Goal: Information Seeking & Learning: Check status

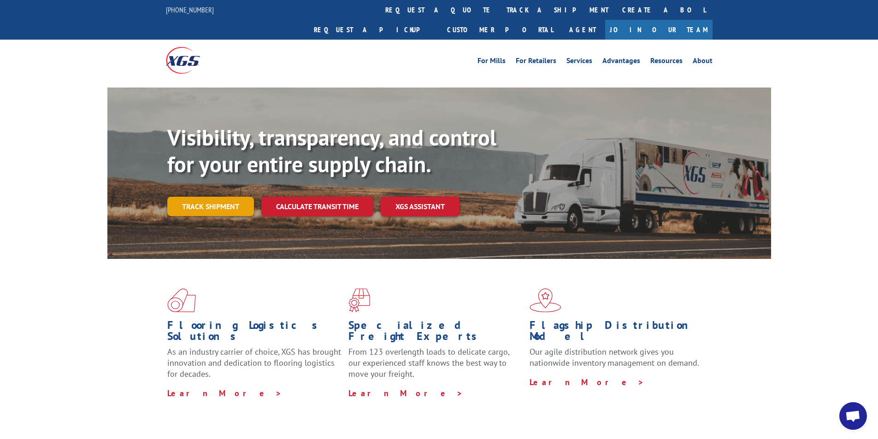
click at [212, 197] on link "Track shipment" at bounding box center [210, 206] width 87 height 19
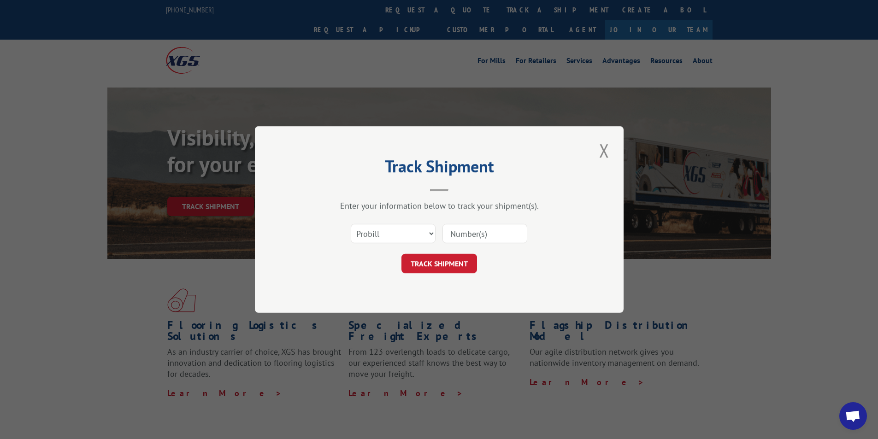
click at [484, 240] on input at bounding box center [485, 233] width 85 height 19
paste input "17095074"
type input "17095074"
click at [438, 264] on button "TRACK SHIPMENT" at bounding box center [440, 263] width 76 height 19
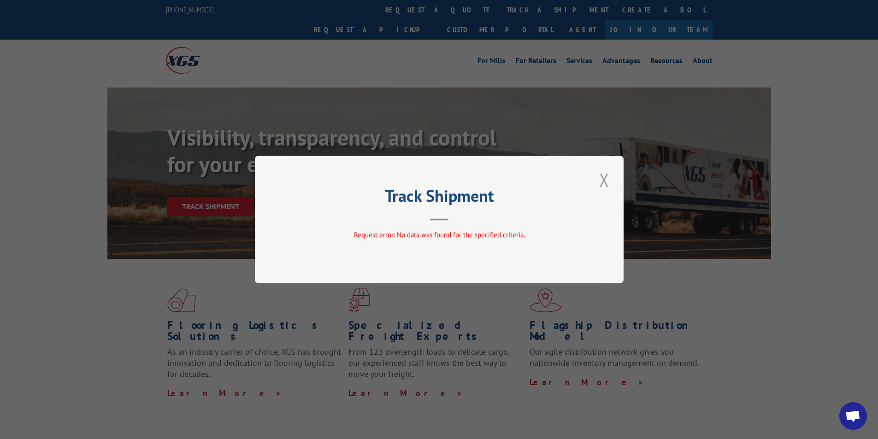
drag, startPoint x: 608, startPoint y: 177, endPoint x: 568, endPoint y: 177, distance: 39.7
click at [606, 177] on button "Close modal" at bounding box center [605, 179] width 16 height 25
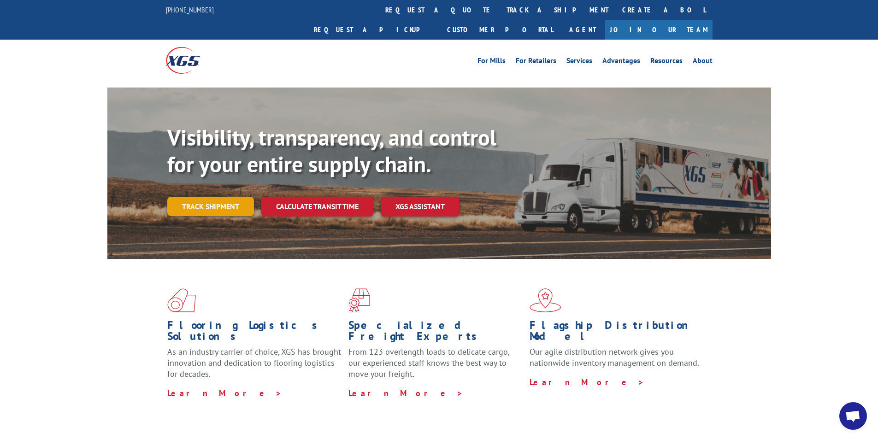
click at [216, 197] on link "Track shipment" at bounding box center [210, 206] width 87 height 19
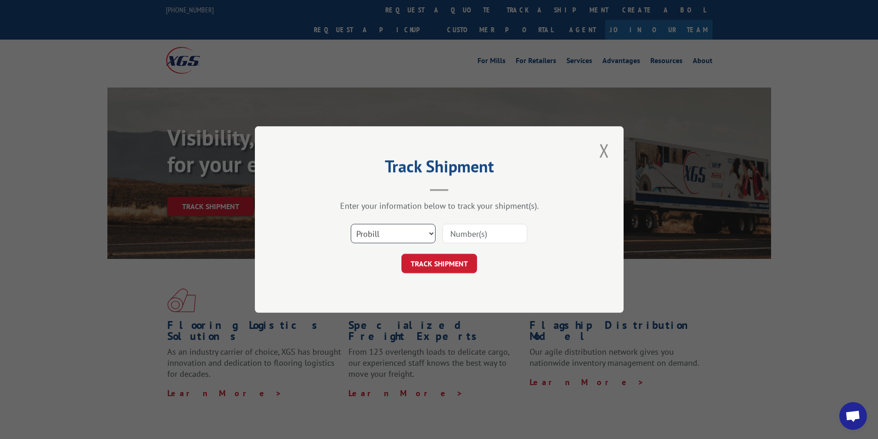
click at [388, 235] on select "Select category... Probill BOL PO" at bounding box center [393, 233] width 85 height 19
select select "po"
click at [351, 224] on select "Select category... Probill BOL PO" at bounding box center [393, 233] width 85 height 19
click at [468, 236] on input at bounding box center [485, 233] width 85 height 19
paste input "74506926"
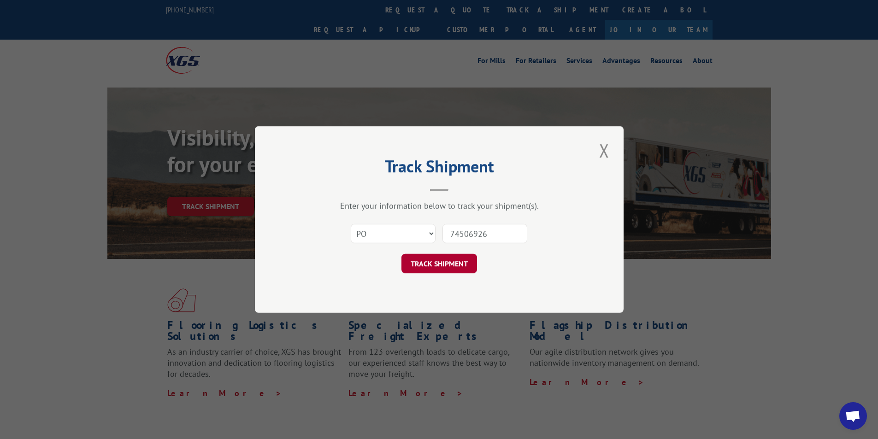
type input "74506926"
click at [456, 267] on button "TRACK SHIPMENT" at bounding box center [440, 263] width 76 height 19
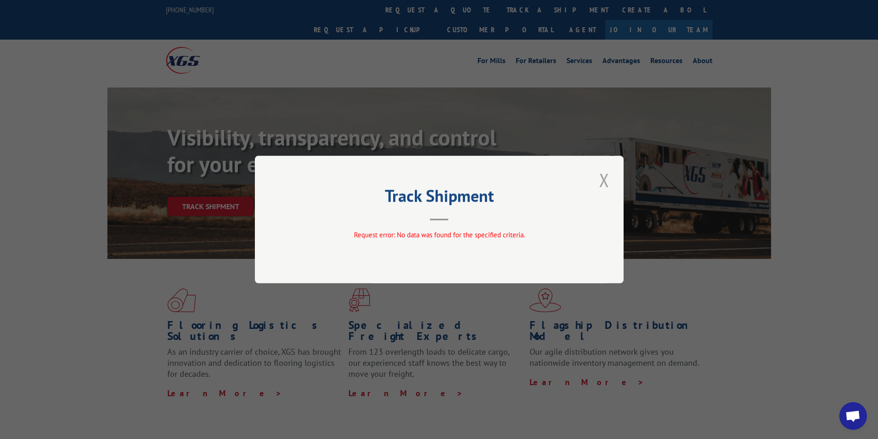
click at [605, 178] on button "Close modal" at bounding box center [605, 179] width 16 height 25
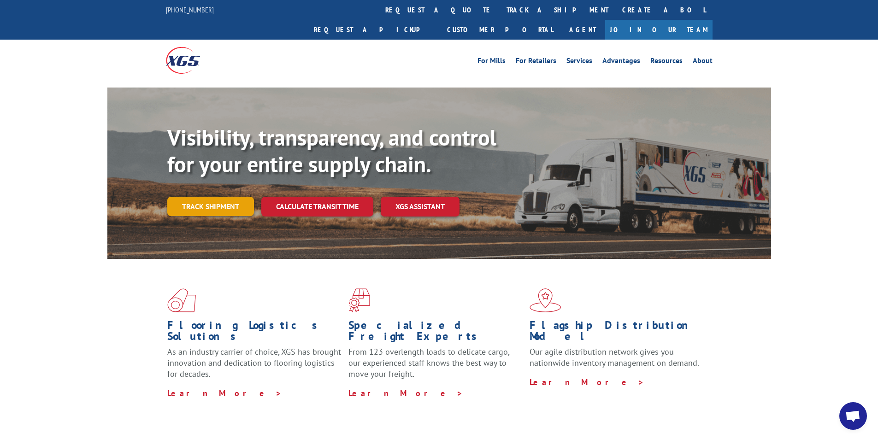
click at [236, 197] on link "Track shipment" at bounding box center [210, 206] width 87 height 19
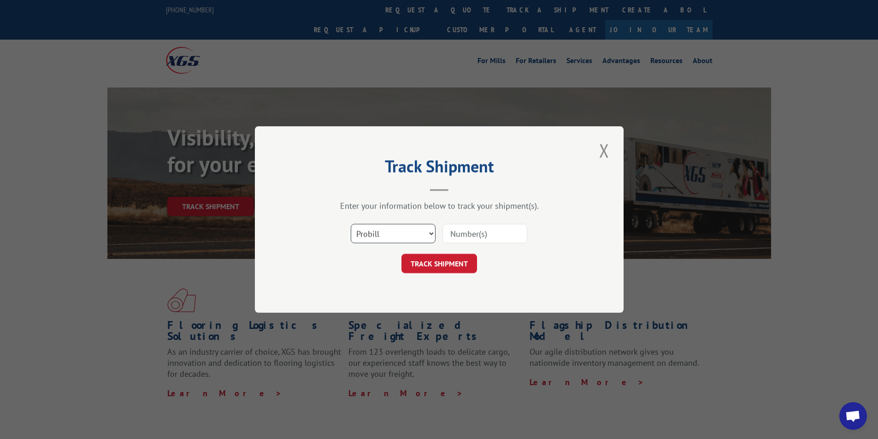
click at [382, 235] on select "Select category... Probill BOL PO" at bounding box center [393, 233] width 85 height 19
select select "bol"
click at [351, 224] on select "Select category... Probill BOL PO" at bounding box center [393, 233] width 85 height 19
click at [464, 237] on input at bounding box center [485, 233] width 85 height 19
paste input "TA00511064"
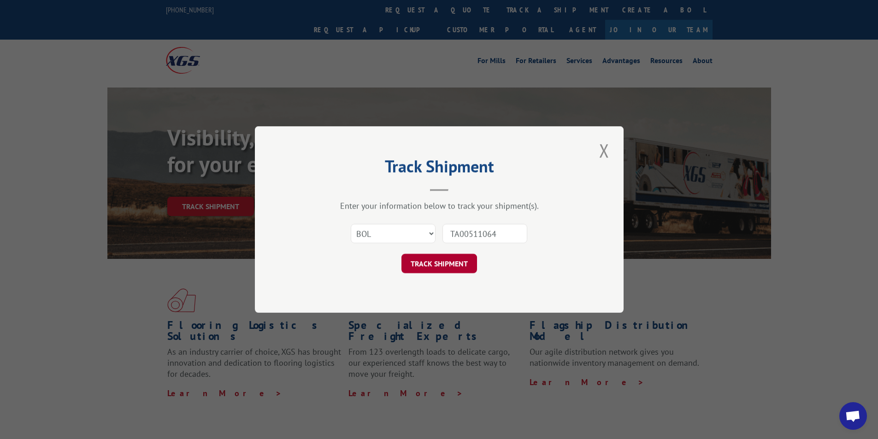
type input "TA00511064"
click at [438, 257] on button "TRACK SHIPMENT" at bounding box center [440, 263] width 76 height 19
